Goal: Task Accomplishment & Management: Use online tool/utility

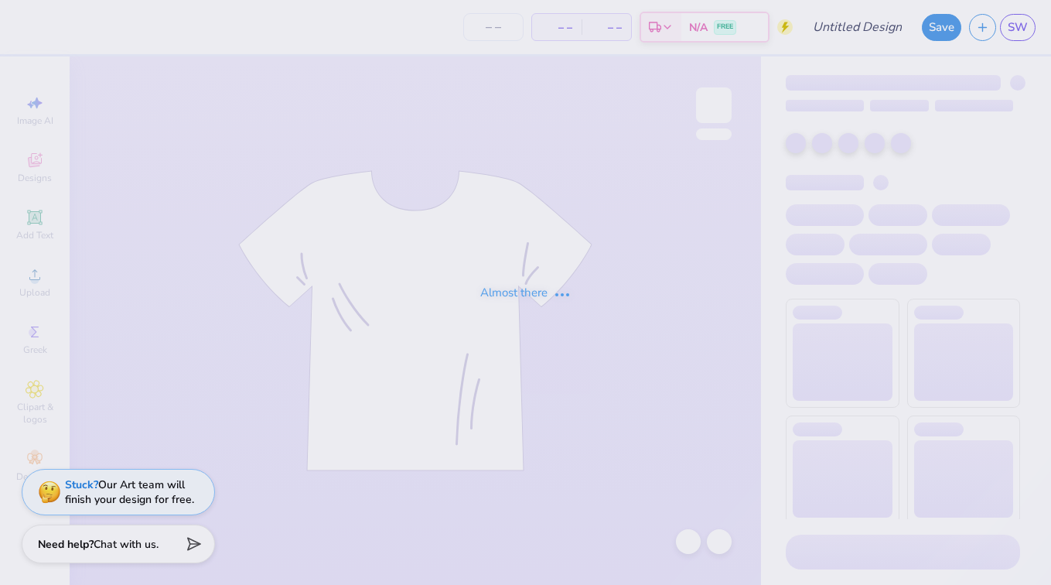
type input "b2"
type input "65"
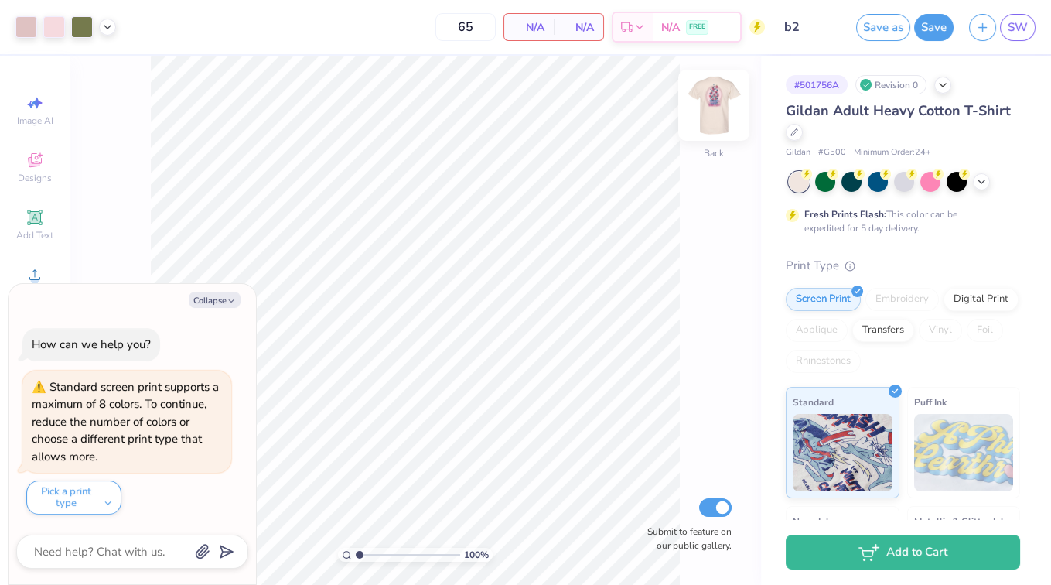
click at [716, 104] on img at bounding box center [714, 105] width 62 height 62
click at [709, 101] on img at bounding box center [714, 105] width 62 height 62
click at [712, 101] on img at bounding box center [714, 105] width 31 height 31
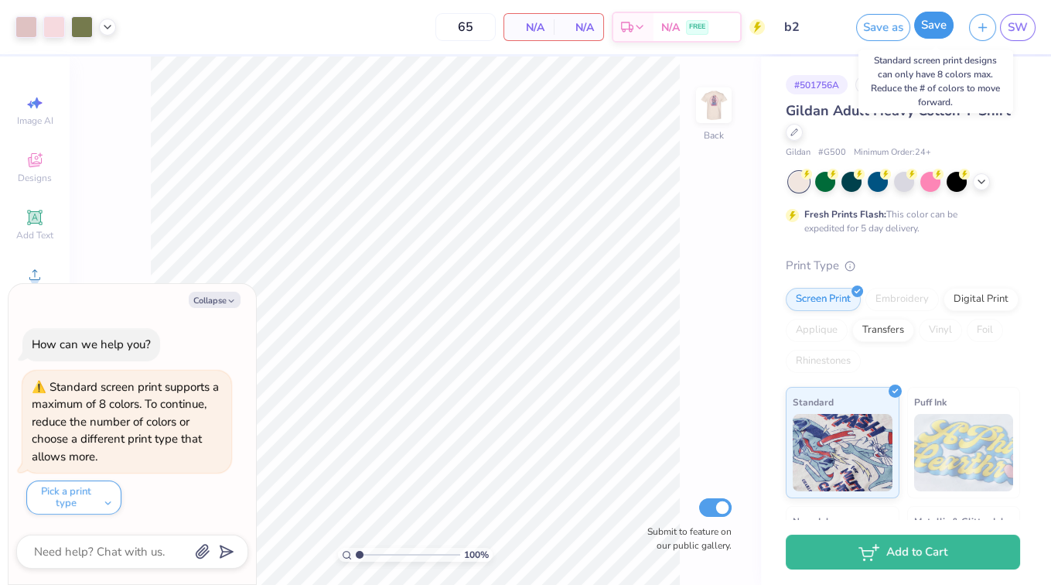
click at [931, 33] on button "Save" at bounding box center [933, 25] width 39 height 27
type textarea "x"
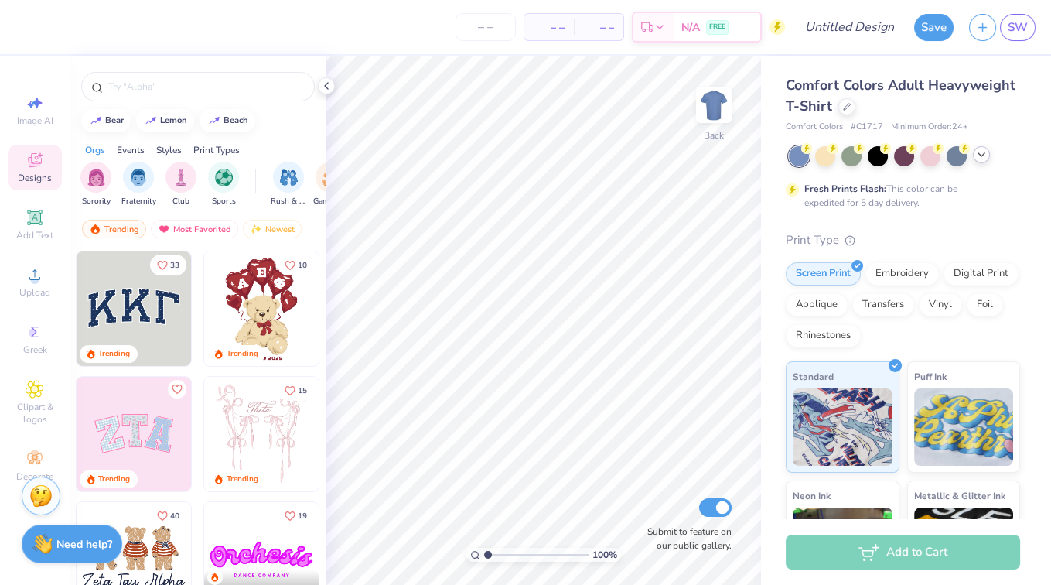
click at [986, 155] on icon at bounding box center [982, 155] width 12 height 12
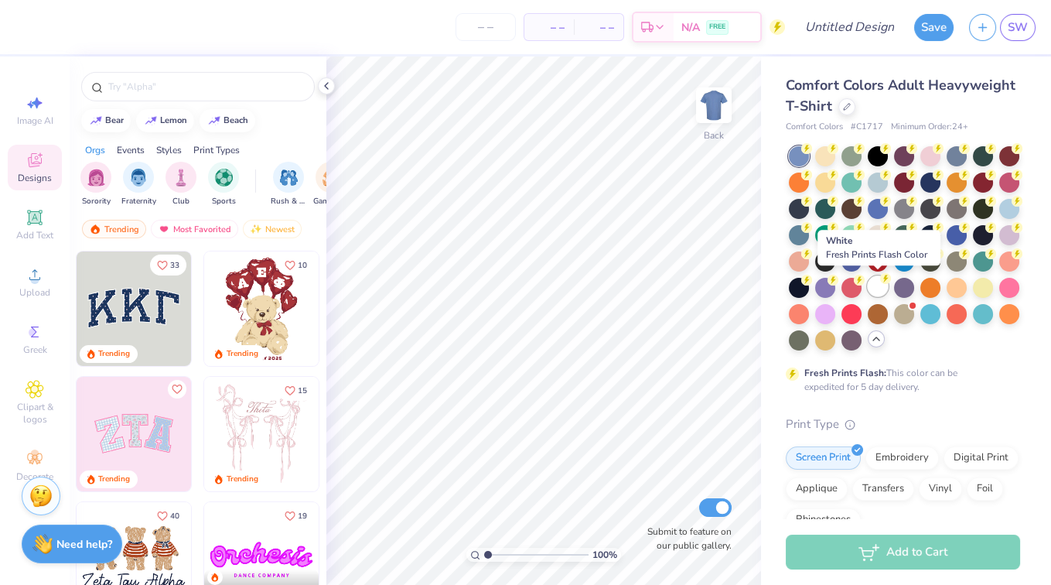
click at [882, 289] on div at bounding box center [878, 286] width 20 height 20
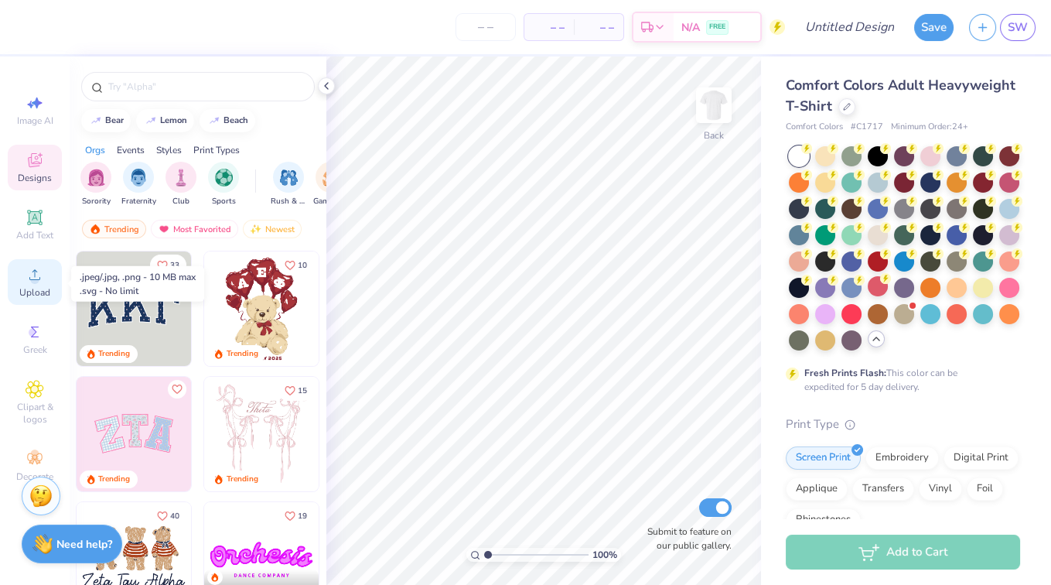
click at [33, 280] on icon at bounding box center [34, 274] width 11 height 11
